Goal: Task Accomplishment & Management: Manage account settings

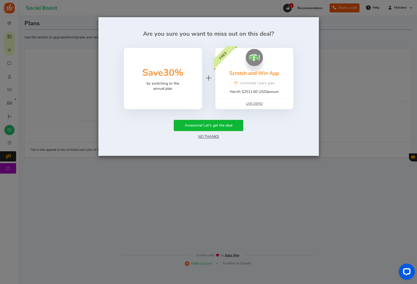
click at [209, 137] on link "No Thanks" at bounding box center [208, 137] width 21 height 4
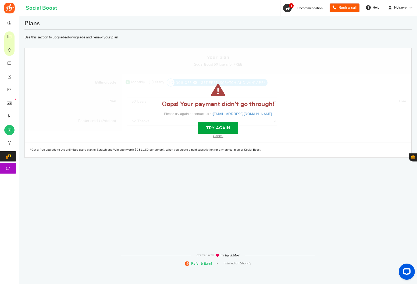
click at [219, 137] on link "Cancel" at bounding box center [218, 135] width 10 height 3
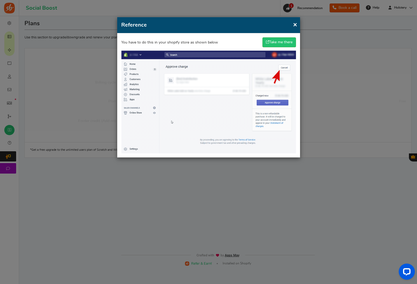
click at [294, 26] on span "x" at bounding box center [294, 24] width 3 height 7
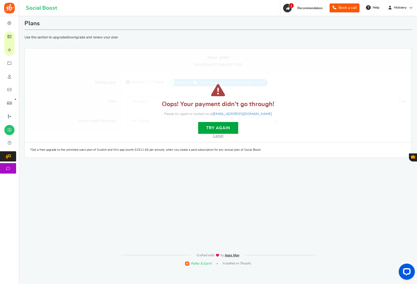
click at [12, 64] on icon at bounding box center [9, 63] width 5 height 4
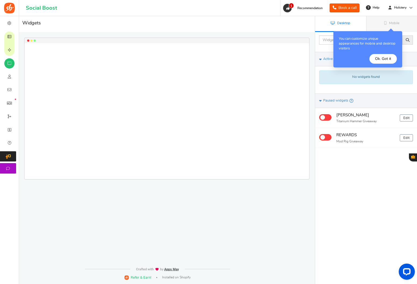
click at [342, 116] on h4 "[PERSON_NAME]" at bounding box center [365, 115] width 59 height 7
click at [392, 62] on button "Ok. Got it" at bounding box center [382, 59] width 27 height 10
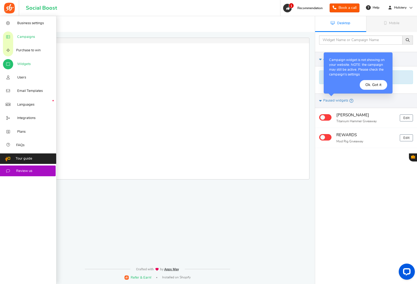
drag, startPoint x: 0, startPoint y: 0, endPoint x: 9, endPoint y: 32, distance: 33.3
click at [9, 35] on icon at bounding box center [7, 37] width 5 height 4
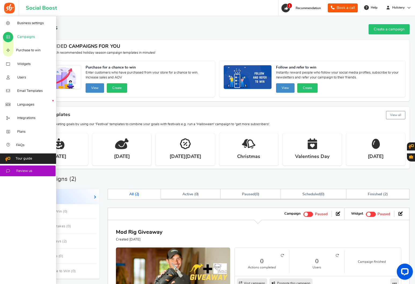
click at [270, 222] on div "Mod Rig Giveaway Created [DATE] 0 Actions completed 0 Users Campaign finished V…" at bounding box center [259, 265] width 302 height 90
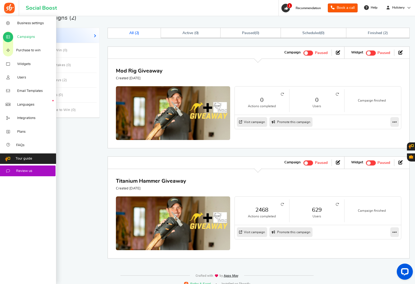
scroll to position [167, 0]
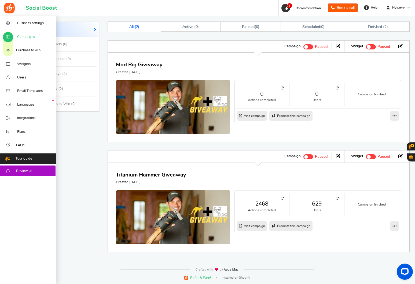
click at [393, 225] on icon at bounding box center [395, 225] width 4 height 5
click at [377, 253] on link "Analytics" at bounding box center [378, 253] width 40 height 9
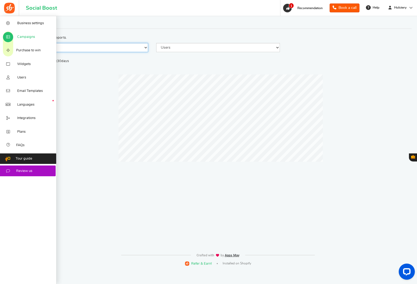
click at [127, 49] on select "90 Days 30 Days 7 Days" at bounding box center [86, 47] width 124 height 9
select select "90"
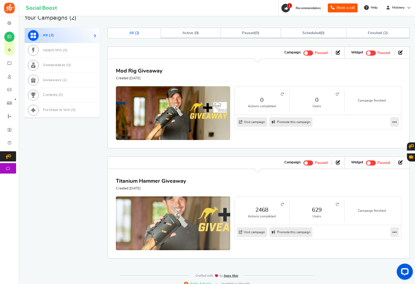
scroll to position [167, 0]
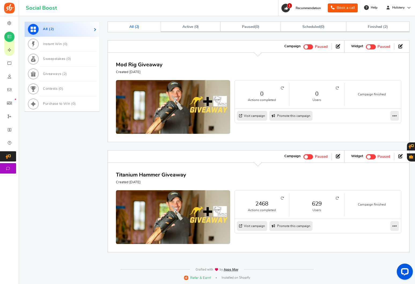
click at [252, 226] on link "Visit campaign" at bounding box center [252, 226] width 30 height 10
click at [379, 237] on link "Edit" at bounding box center [378, 235] width 40 height 9
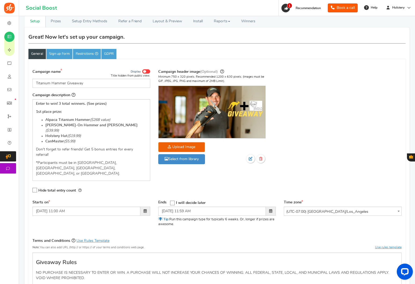
scroll to position [19, 0]
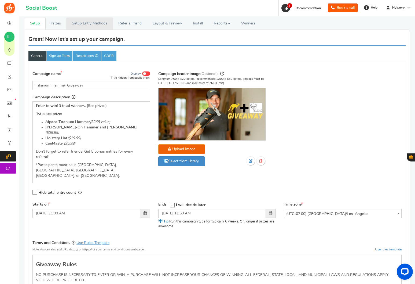
click at [96, 26] on link "Setup Entry Methods" at bounding box center [89, 23] width 46 height 12
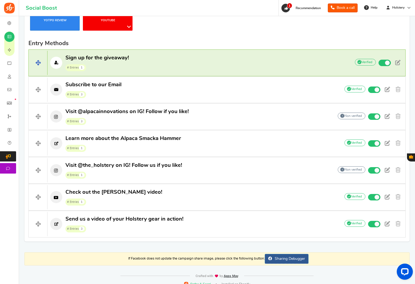
scroll to position [159, 0]
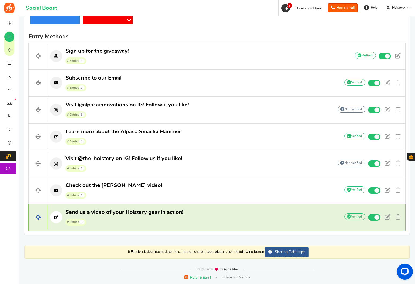
click at [75, 223] on small "# Entries 3" at bounding box center [76, 222] width 21 height 7
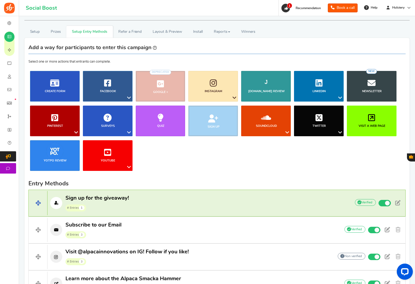
scroll to position [0, 0]
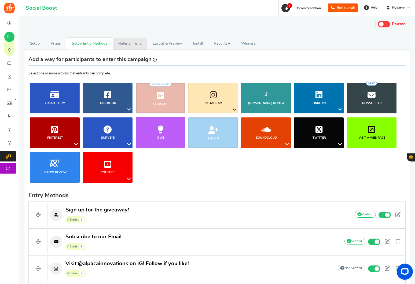
click at [132, 44] on link "Refer a Friend" at bounding box center [130, 44] width 34 height 12
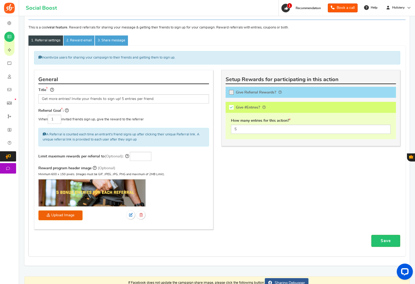
scroll to position [13, 0]
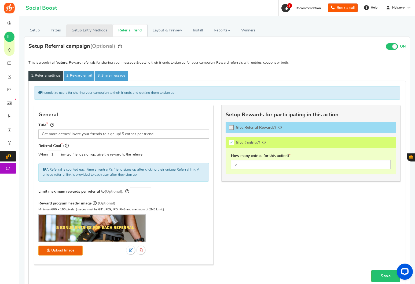
click at [97, 32] on link "Setup Entry Methods" at bounding box center [89, 30] width 46 height 12
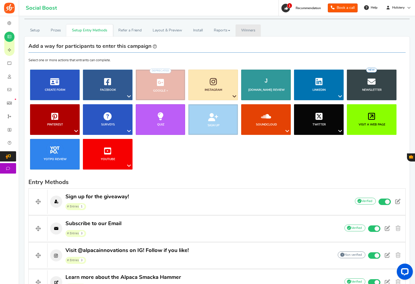
click at [238, 31] on link "Winners Winner Draw" at bounding box center [248, 30] width 25 height 12
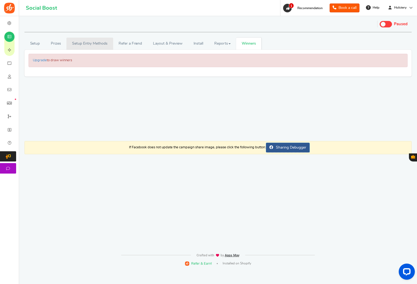
click at [81, 42] on link "Setup Entry Methods" at bounding box center [89, 44] width 46 height 12
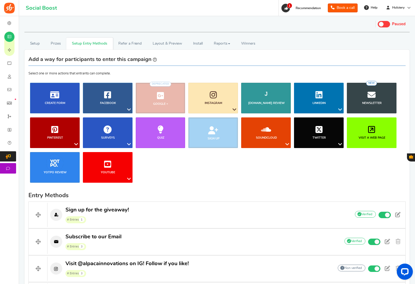
scroll to position [1, 0]
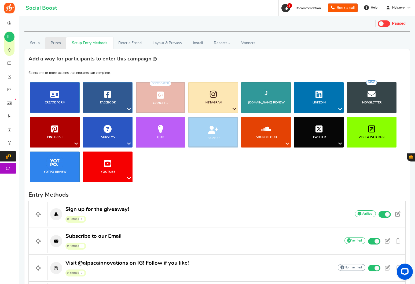
click at [51, 43] on link "Prizes" at bounding box center [55, 43] width 21 height 12
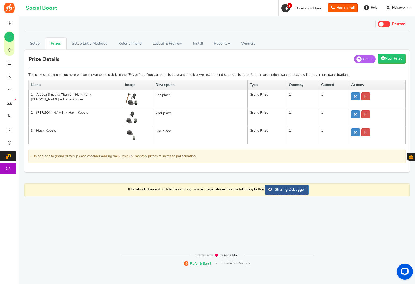
scroll to position [0, 0]
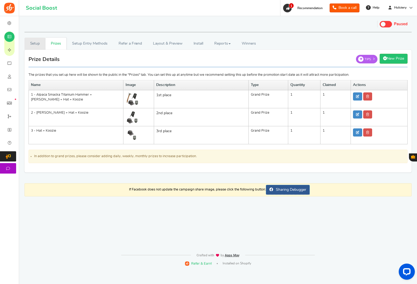
click at [38, 44] on link "Setup" at bounding box center [34, 44] width 21 height 12
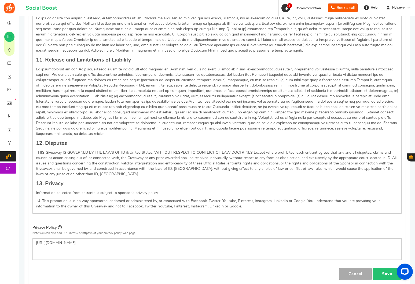
scroll to position [620, 0]
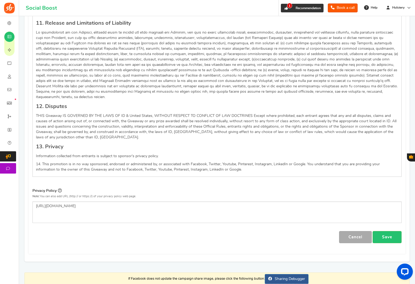
click at [302, 9] on span "Recommendation" at bounding box center [308, 7] width 25 height 3
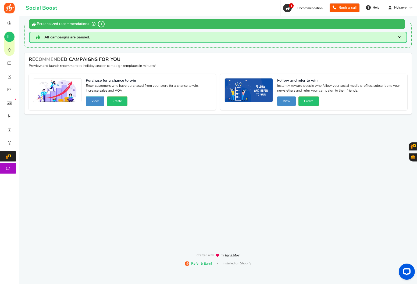
click at [99, 101] on button "View" at bounding box center [95, 100] width 19 height 9
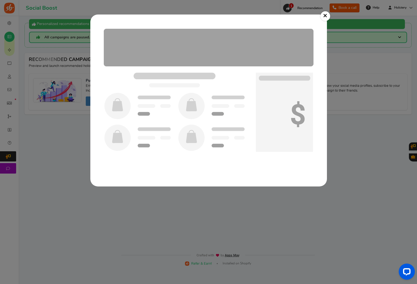
click at [322, 15] on link "×" at bounding box center [325, 16] width 10 height 10
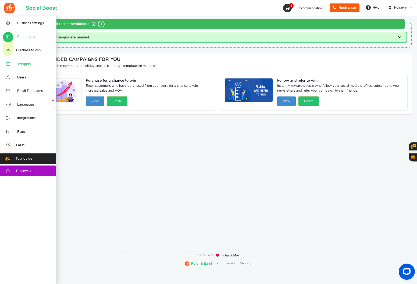
click at [23, 62] on span "Widgets" at bounding box center [23, 64] width 13 height 5
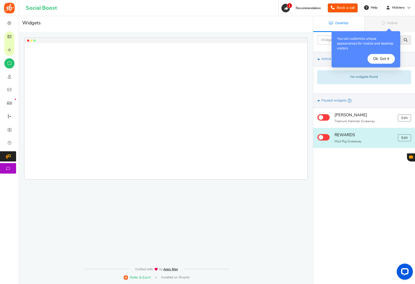
click at [363, 139] on div "REWARDS Mod Rig Giveaway" at bounding box center [364, 138] width 59 height 12
click at [402, 137] on link "Edit" at bounding box center [404, 137] width 13 height 7
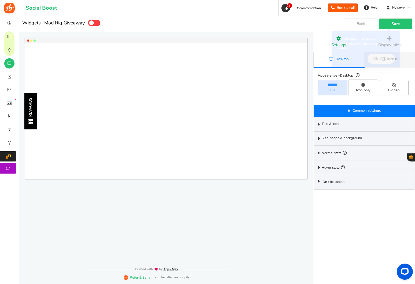
select select "left-side-drawer"
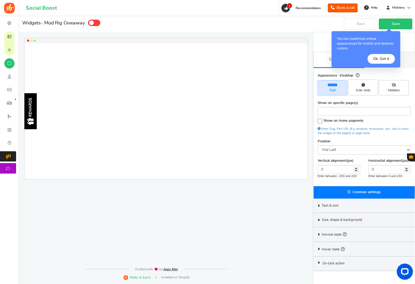
click at [112, 107] on div "REWARDS Loading.. × To configure LightBox layout please Click here" at bounding box center [165, 111] width 283 height 136
click at [34, 109] on div "REWARDS" at bounding box center [30, 111] width 12 height 36
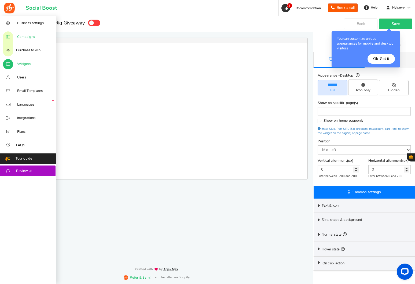
click at [26, 38] on span "Campaigns" at bounding box center [26, 37] width 18 height 5
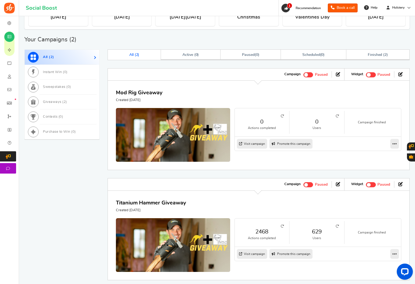
scroll to position [168, 0]
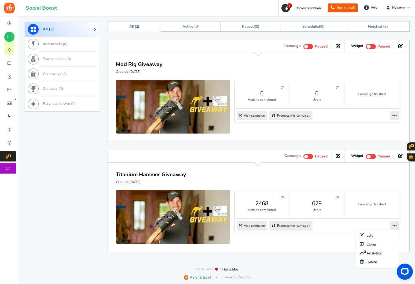
click at [395, 226] on icon at bounding box center [395, 225] width 4 height 5
click at [371, 237] on div "2468 Actions completed 629 Users Campaign finished Visit campaign Preview as Li…" at bounding box center [259, 217] width 286 height 54
click at [377, 234] on link "Edit" at bounding box center [378, 235] width 40 height 9
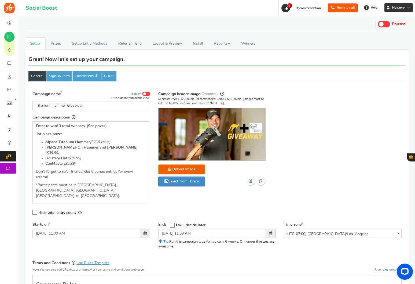
click at [397, 10] on link "Holstery" at bounding box center [399, 7] width 28 height 9
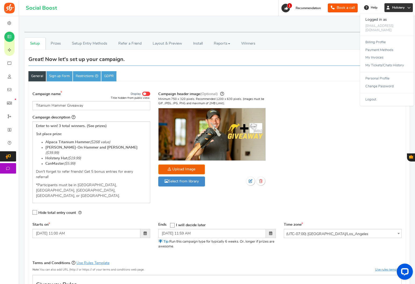
click at [397, 10] on link "Holstery" at bounding box center [399, 7] width 28 height 9
